Goal: Communication & Community: Answer question/provide support

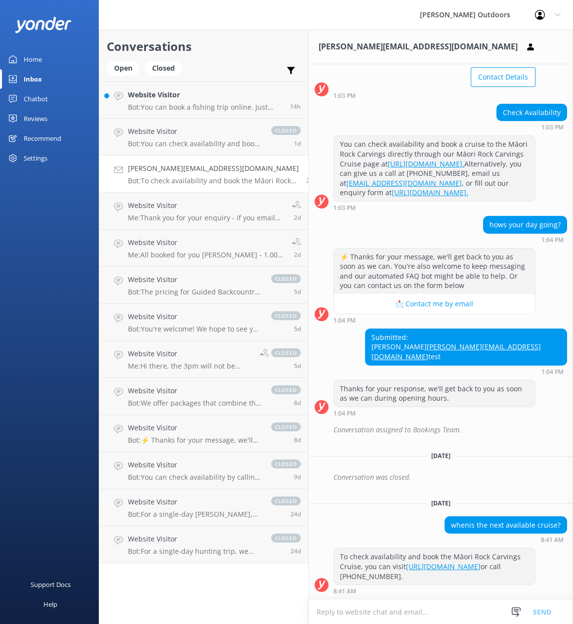
scroll to position [104, 0]
click at [169, 93] on h4 "Website Visitor" at bounding box center [205, 94] width 155 height 11
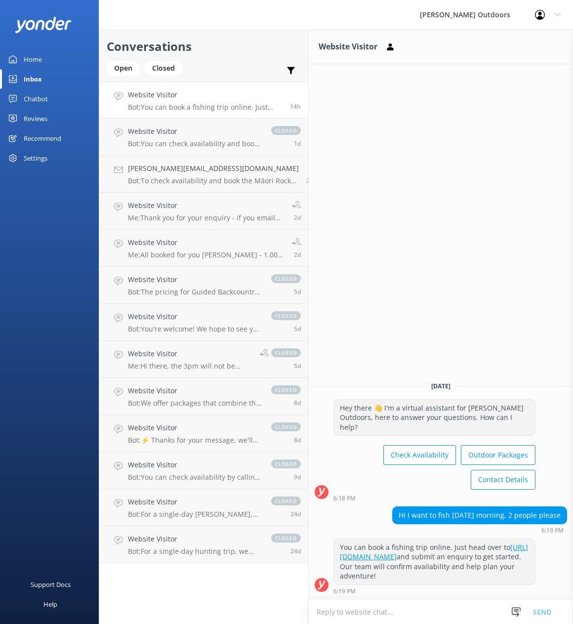
click at [345, 613] on textarea at bounding box center [441, 612] width 264 height 24
click at [339, 613] on textarea at bounding box center [441, 612] width 264 height 24
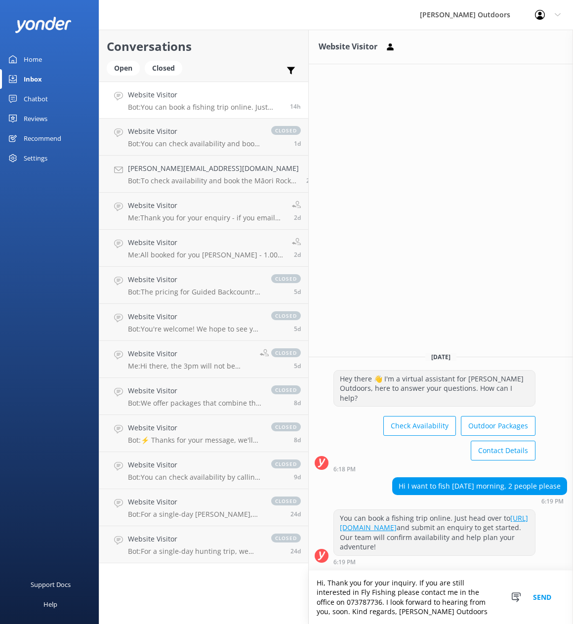
click at [352, 592] on textarea "Hi, Thank you for your inquiry. If you are still interested in Fly Fishing plea…" at bounding box center [441, 597] width 264 height 53
click at [334, 593] on textarea "Hi, Thank you for your inquiry. If you are still interested in Fly Fishing plea…" at bounding box center [441, 597] width 264 height 53
click at [410, 594] on textarea "Hi, Thank you for your inquiry. If you are still interested in Fly Fishing, ple…" at bounding box center [441, 597] width 264 height 53
click at [449, 605] on textarea "Hi, Thank you for your inquiry. If you are still interested in Fly Fishing, ple…" at bounding box center [441, 597] width 264 height 53
click at [325, 584] on textarea "Hi, Thank you for your inquiry. If you are still interested in Fly Fishing, ple…" at bounding box center [441, 597] width 264 height 53
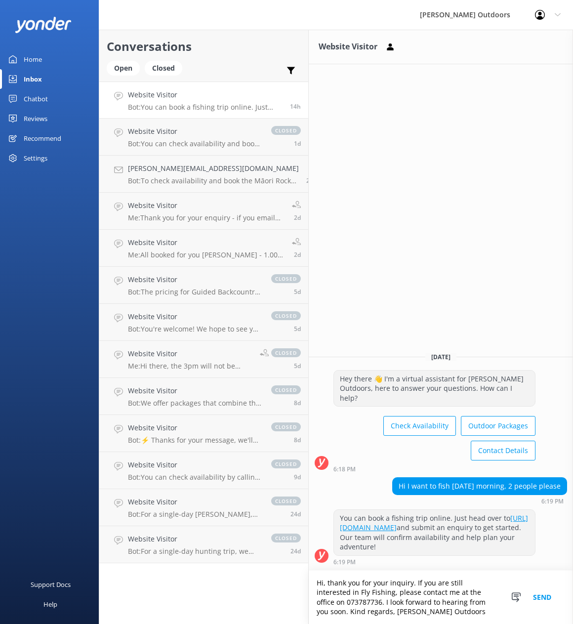
type textarea "Hi, thank you for your inquiry. If you are still interested in Fly Fishing, ple…"
click at [546, 597] on button "Send" at bounding box center [542, 597] width 37 height 53
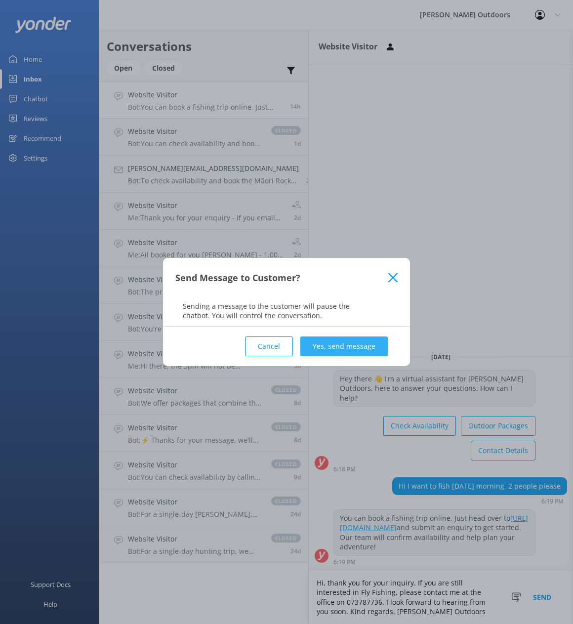
click at [336, 347] on button "Yes, send message" at bounding box center [343, 346] width 87 height 20
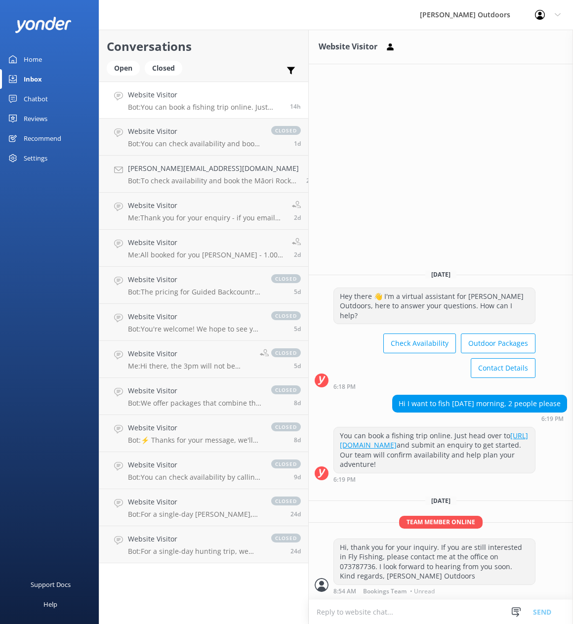
click at [31, 77] on div "Inbox" at bounding box center [33, 79] width 18 height 20
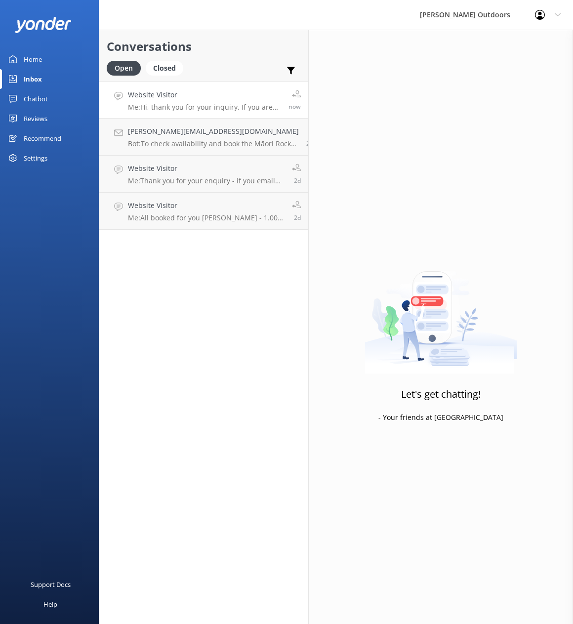
click at [160, 103] on p "Me: Hi, thank you for your inquiry. If you are still interested in Fly Fishing,…" at bounding box center [204, 107] width 153 height 9
